Goal: Feedback & Contribution: Contribute content

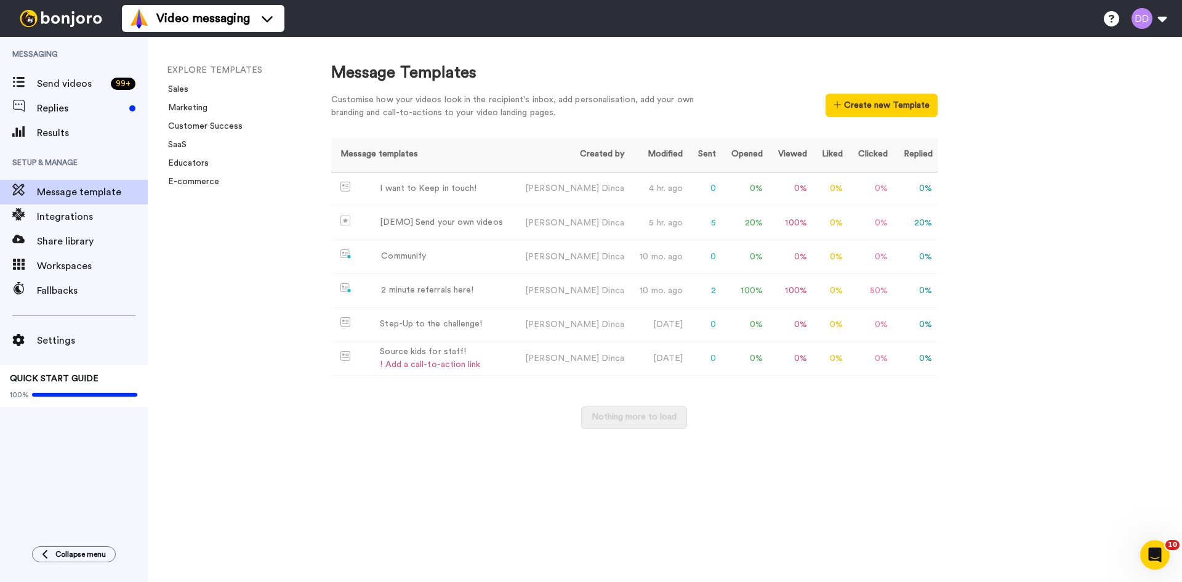
click at [662, 61] on div "Message Templates Customise how your videos look in the recipient's inbox, add …" at bounding box center [744, 309] width 875 height 545
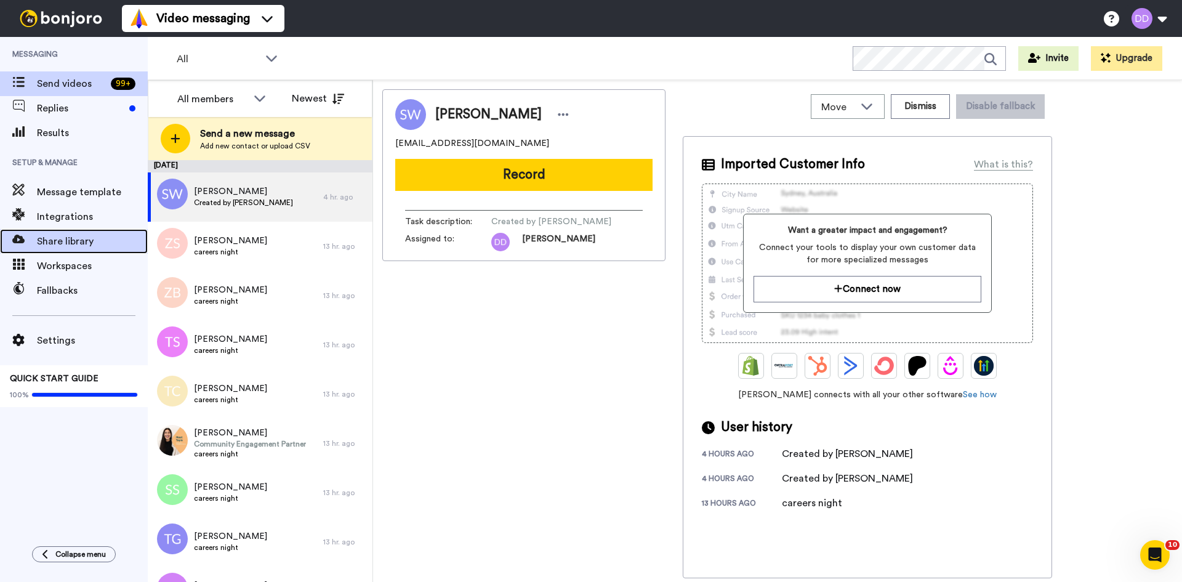
click at [65, 244] on span "Share library" at bounding box center [92, 241] width 111 height 15
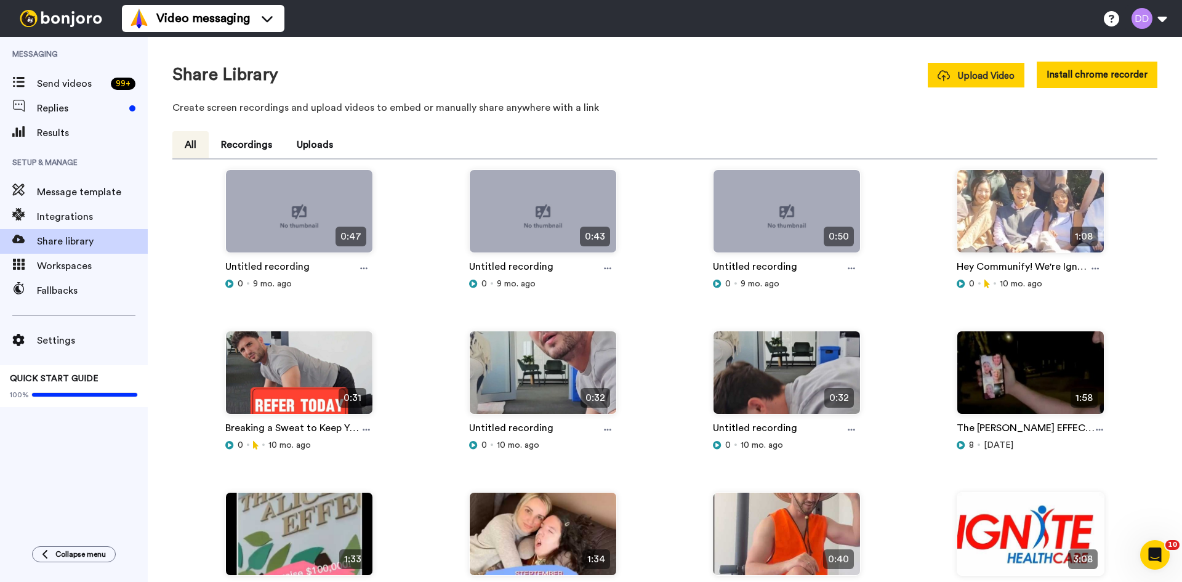
click at [976, 76] on span "Upload Video" at bounding box center [975, 76] width 77 height 13
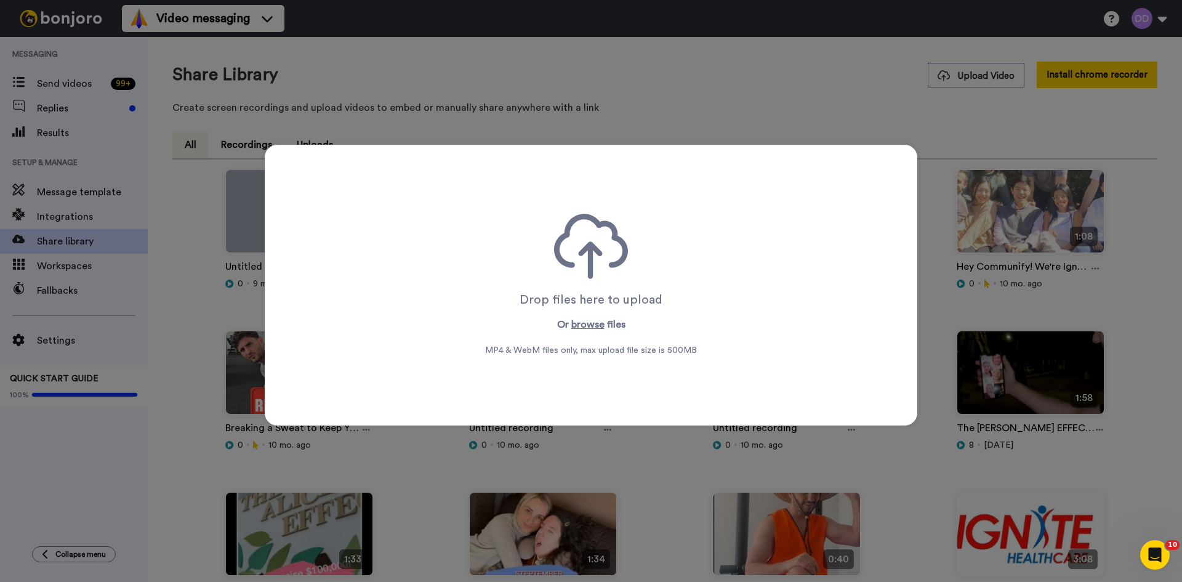
click at [790, 102] on div "Drop files here to upload Or browse files MP4 & WebM files only, max upload fil…" at bounding box center [591, 291] width 1182 height 582
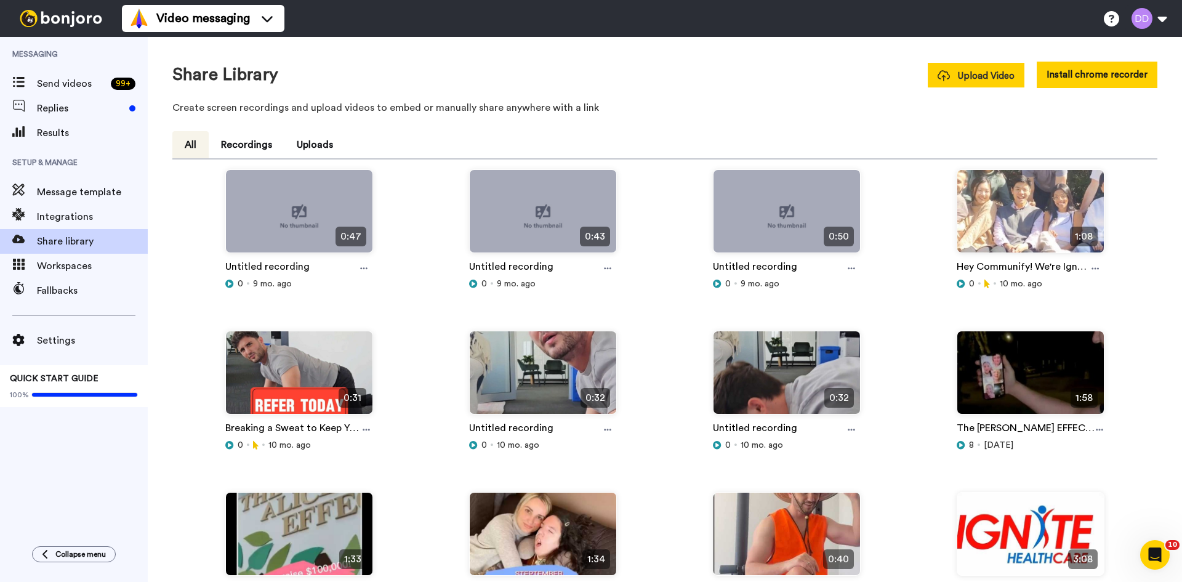
click at [995, 79] on span "Upload Video" at bounding box center [975, 76] width 77 height 13
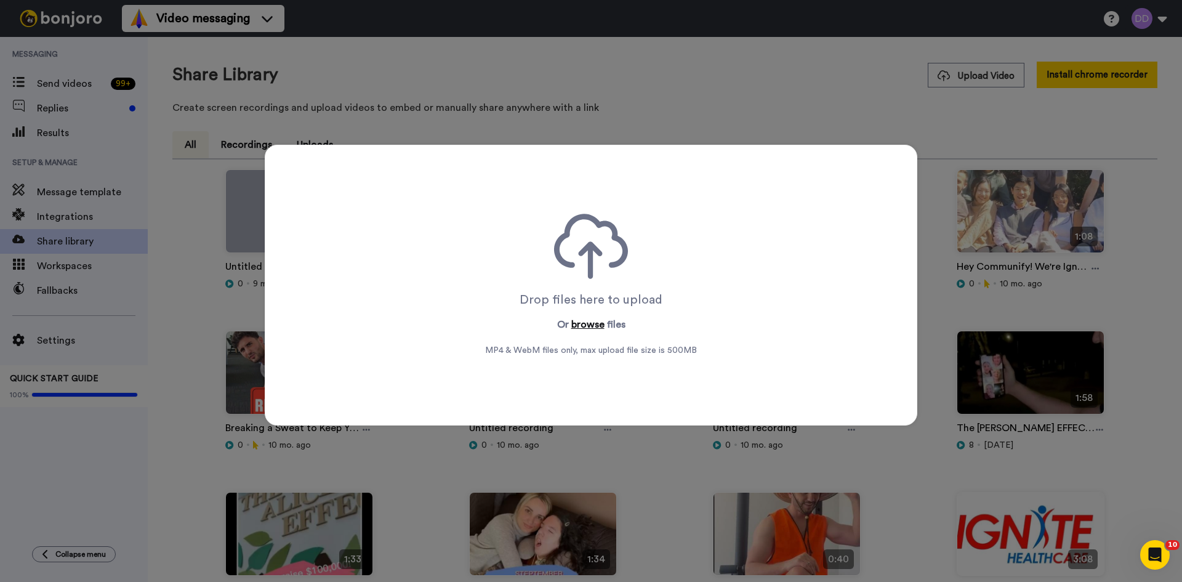
click at [590, 321] on button "browse" at bounding box center [587, 324] width 33 height 15
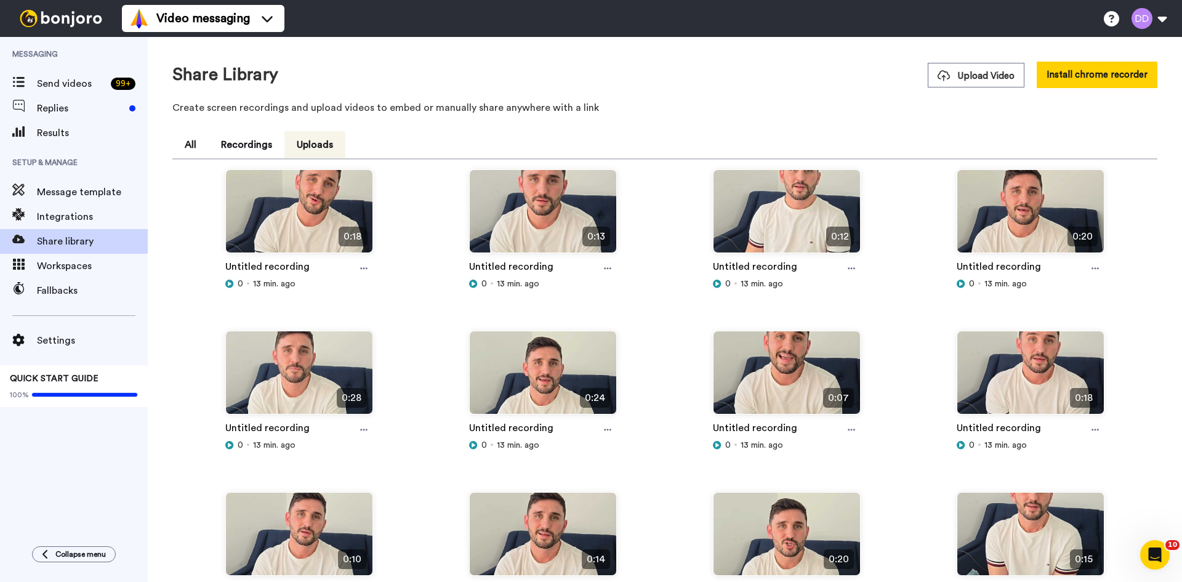
click at [327, 144] on button "Uploads" at bounding box center [314, 144] width 61 height 27
click at [1005, 75] on span "Upload Video" at bounding box center [975, 76] width 77 height 13
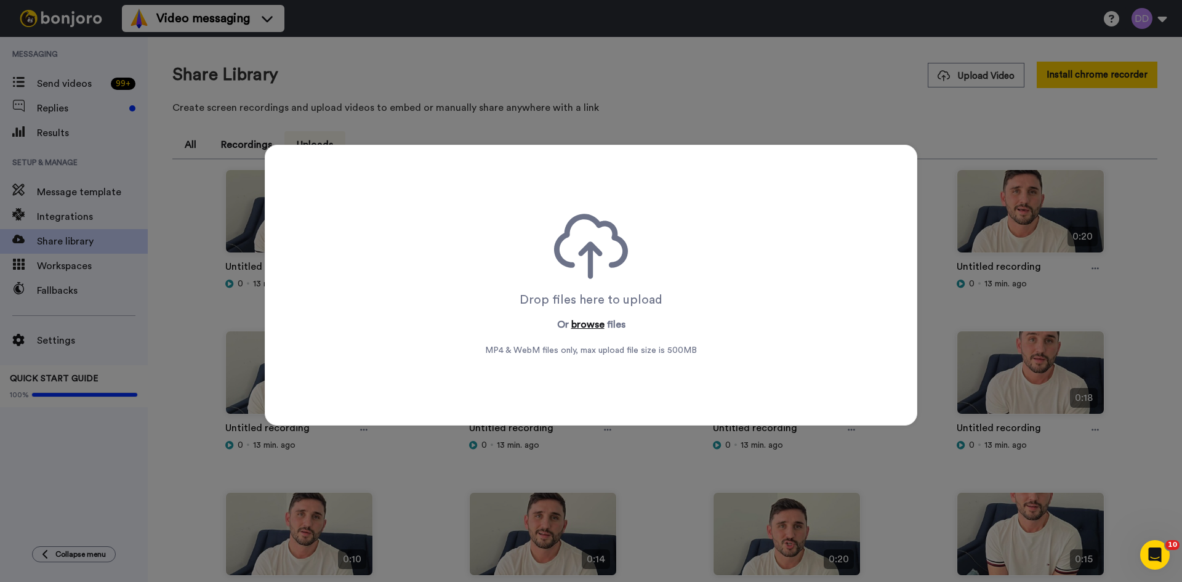
click at [575, 323] on button "browse" at bounding box center [587, 324] width 33 height 15
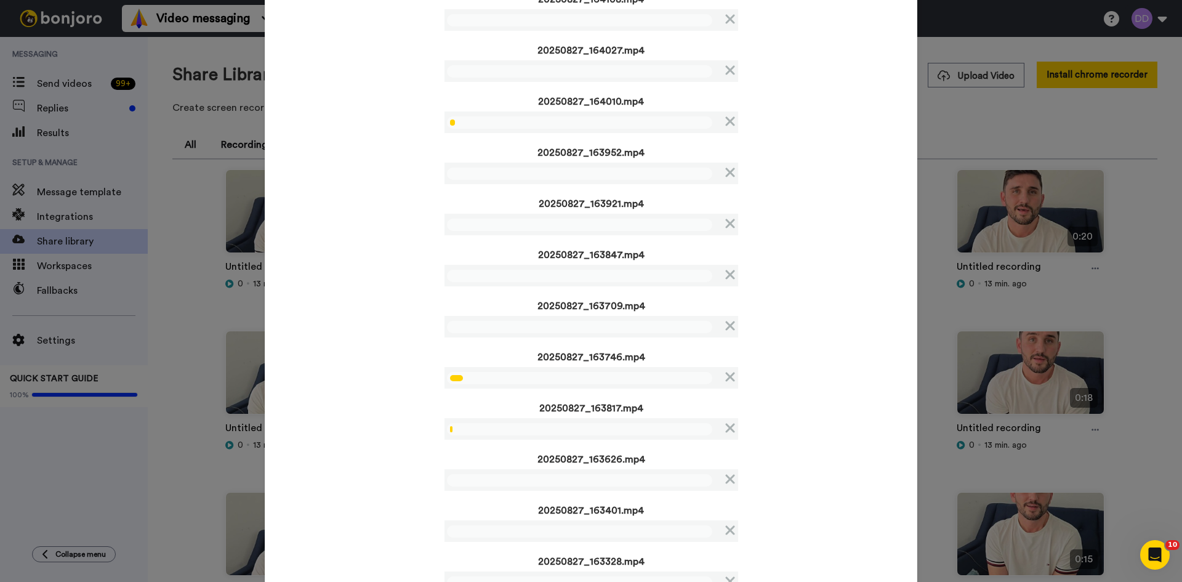
scroll to position [28, 0]
